Goal: Information Seeking & Learning: Learn about a topic

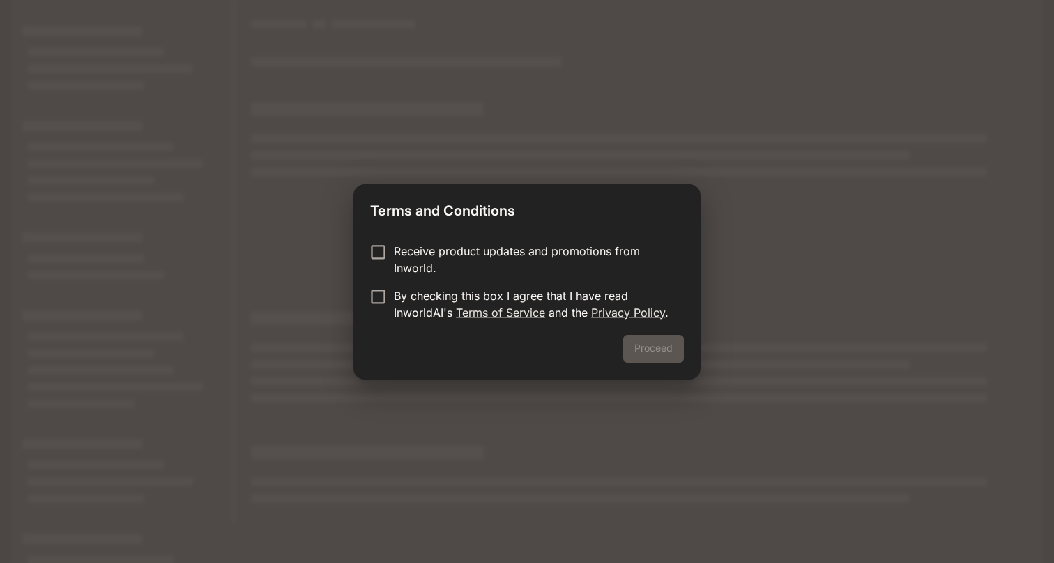
click at [480, 251] on p "Receive product updates and promotions from Inworld." at bounding box center [533, 259] width 279 height 33
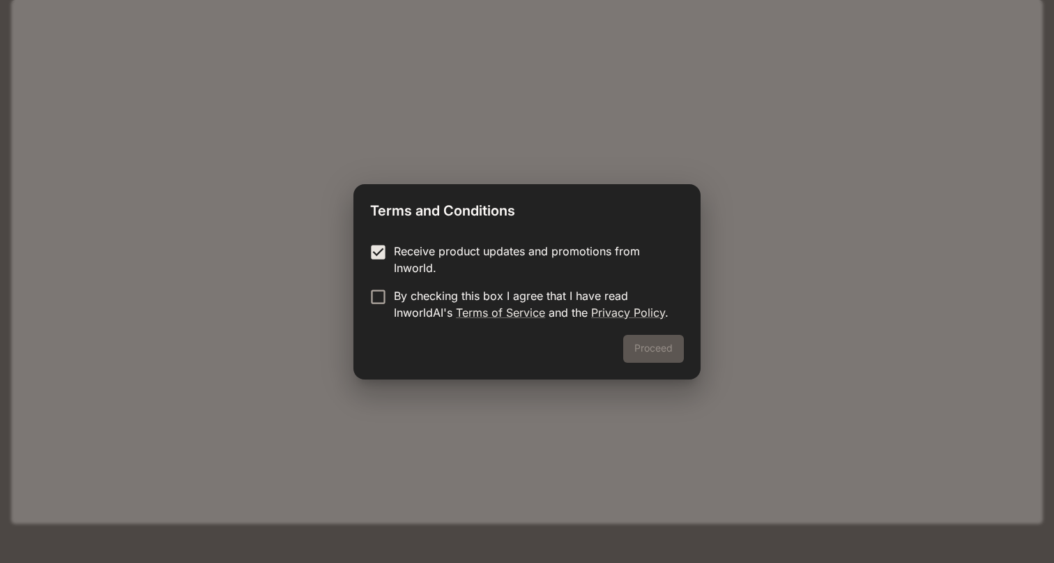
click at [491, 303] on p "By checking this box I agree that I have read InworldAI's Terms of Service and …" at bounding box center [533, 303] width 279 height 33
click at [666, 351] on button "Proceed" at bounding box center [653, 349] width 61 height 28
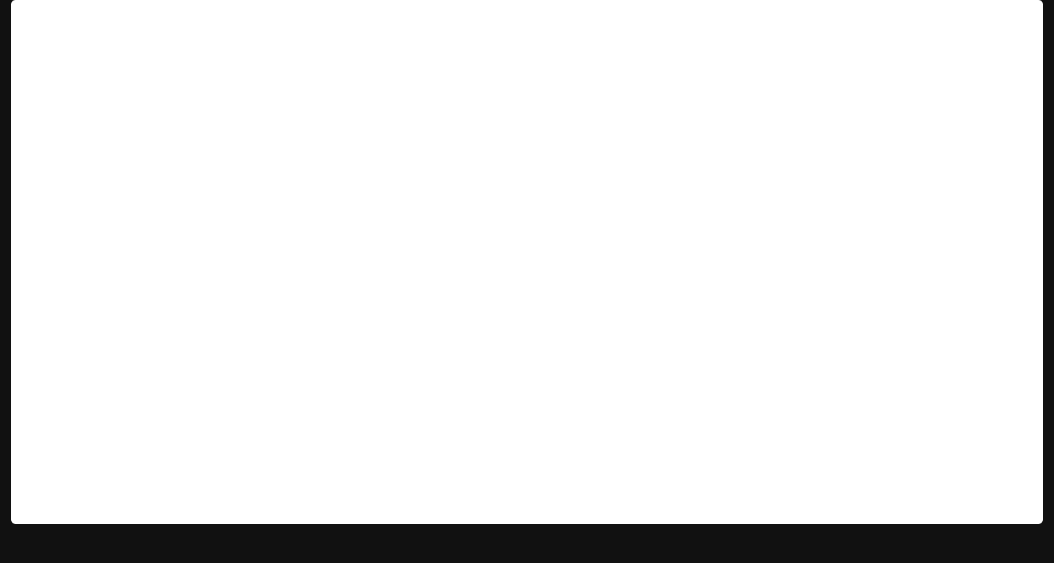
click at [1025, 16] on img "button" at bounding box center [1024, 20] width 20 height 20
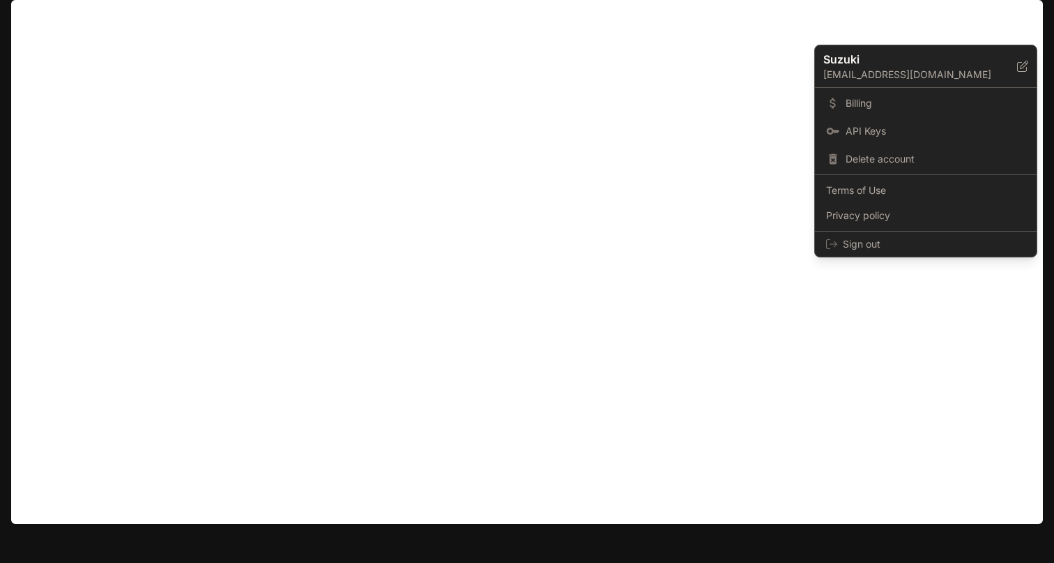
click at [1025, 13] on div at bounding box center [527, 281] width 1054 height 563
